Goal: Check status: Check status

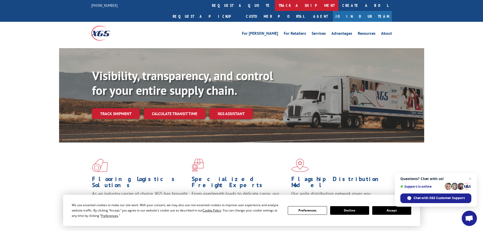
click at [275, 7] on link "track a shipment" at bounding box center [307, 5] width 64 height 11
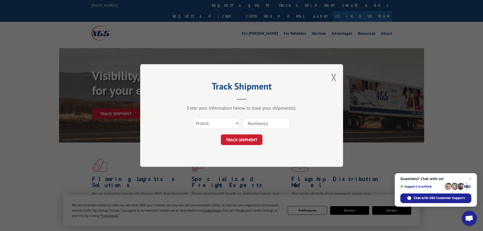
click at [254, 124] on input at bounding box center [266, 123] width 47 height 11
paste input "5589546"
type input "5589546"
click at [224, 122] on select "Select category... Probill BOL PO" at bounding box center [216, 123] width 47 height 11
select select "bol"
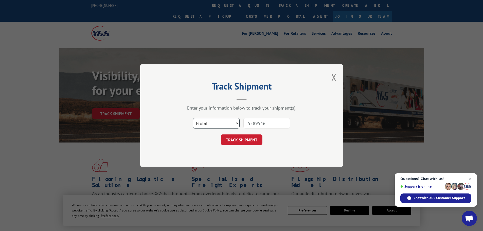
click at [193, 118] on select "Select category... Probill BOL PO" at bounding box center [216, 123] width 47 height 11
click at [238, 134] on button "TRACK SHIPMENT" at bounding box center [242, 139] width 42 height 11
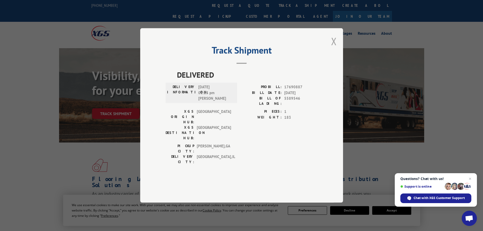
click at [333, 48] on button "Close modal" at bounding box center [334, 40] width 6 height 13
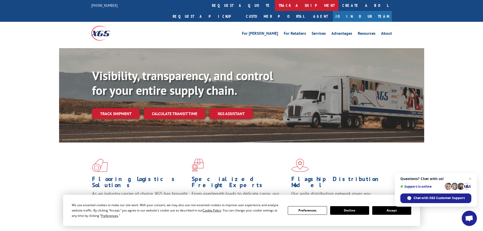
click at [275, 6] on link "track a shipment" at bounding box center [307, 5] width 64 height 11
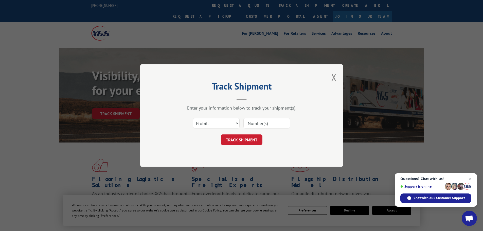
click at [251, 122] on input at bounding box center [266, 123] width 47 height 11
paste input "5589546"
type input "5589546"
click at [221, 122] on select "Select category... Probill BOL PO" at bounding box center [216, 123] width 47 height 11
select select "bol"
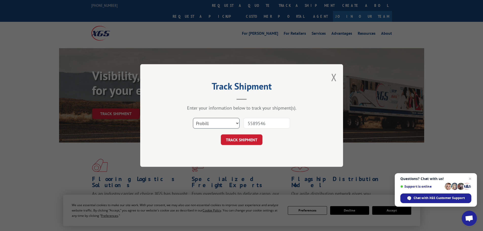
click at [193, 118] on select "Select category... Probill BOL PO" at bounding box center [216, 123] width 47 height 11
click at [237, 136] on button "TRACK SHIPMENT" at bounding box center [242, 139] width 42 height 11
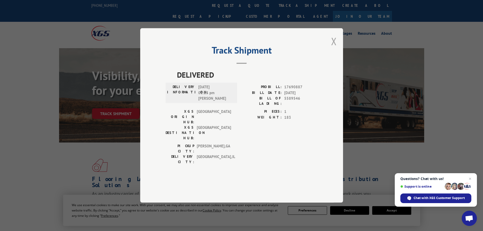
click at [334, 48] on button "Close modal" at bounding box center [334, 40] width 6 height 13
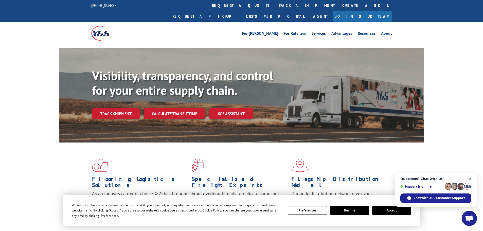
click at [470, 180] on span "Close chat" at bounding box center [470, 179] width 6 height 6
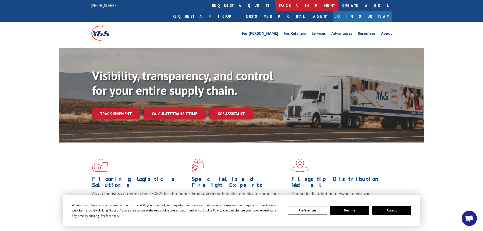
click at [275, 7] on link "track a shipment" at bounding box center [307, 5] width 64 height 11
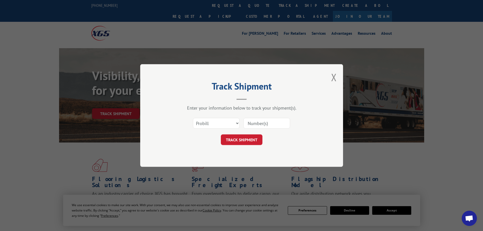
click at [257, 125] on input at bounding box center [266, 123] width 47 height 11
paste input "5589546"
type input "5589546"
click at [223, 120] on select "Select category... Probill BOL PO" at bounding box center [216, 123] width 47 height 11
select select "bol"
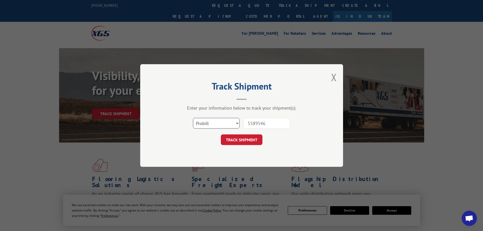
click at [193, 118] on select "Select category... Probill BOL PO" at bounding box center [216, 123] width 47 height 11
click at [233, 143] on button "TRACK SHIPMENT" at bounding box center [242, 139] width 42 height 11
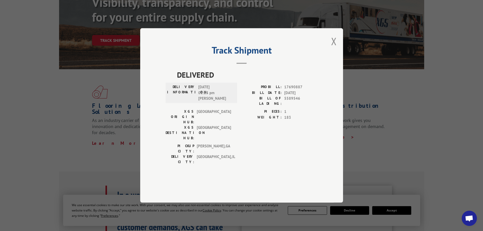
scroll to position [76, 0]
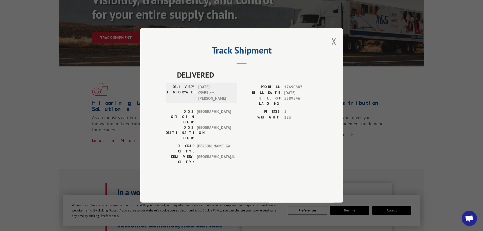
click at [433, 135] on div "Track Shipment DELIVERED DELIVERY INFORMATION: [DATE] 01:25 pm [PERSON_NAME]: 1…" at bounding box center [241, 115] width 483 height 231
click at [50, 107] on div "Track Shipment DELIVERED DELIVERY INFORMATION: [DATE] 01:25 pm [PERSON_NAME]: 1…" at bounding box center [241, 115] width 483 height 231
click at [331, 48] on button "Close modal" at bounding box center [334, 40] width 6 height 13
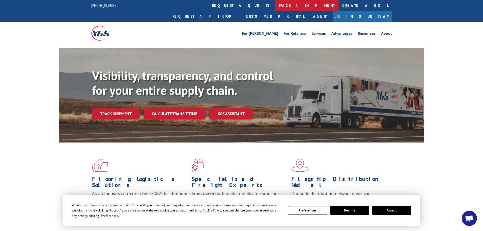
click at [275, 2] on link "track a shipment" at bounding box center [307, 5] width 64 height 11
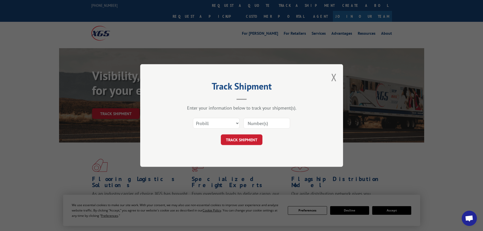
click at [250, 124] on input at bounding box center [266, 123] width 47 height 11
paste input "5620383"
type input "5620383"
click at [210, 123] on select "Select category... Probill BOL PO" at bounding box center [216, 123] width 47 height 11
select select "bol"
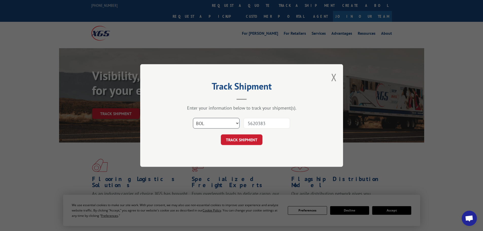
click at [193, 118] on select "Select category... Probill BOL PO" at bounding box center [216, 123] width 47 height 11
click at [241, 139] on button "TRACK SHIPMENT" at bounding box center [242, 139] width 42 height 11
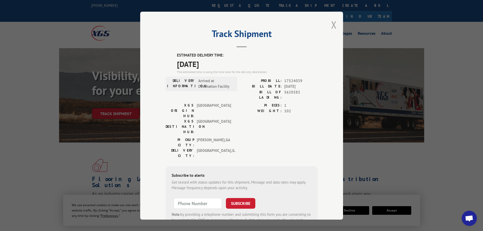
click at [333, 23] on button "Close modal" at bounding box center [334, 24] width 6 height 13
